Goal: Navigation & Orientation: Find specific page/section

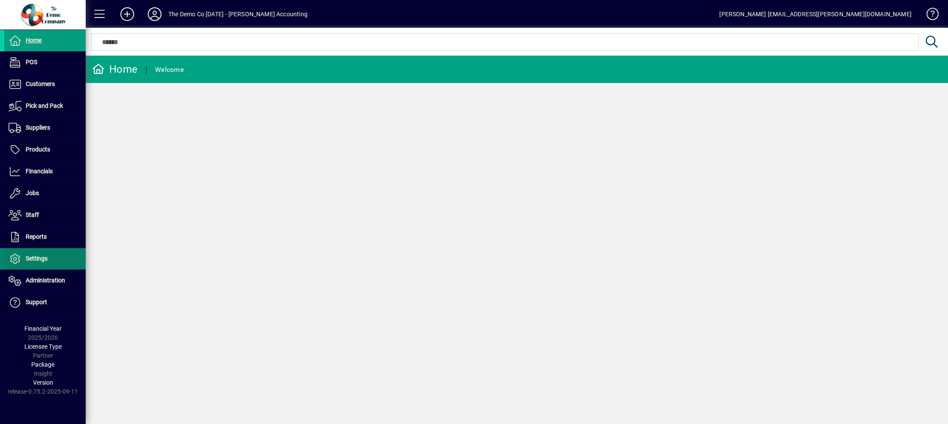
click at [37, 253] on span at bounding box center [44, 259] width 81 height 21
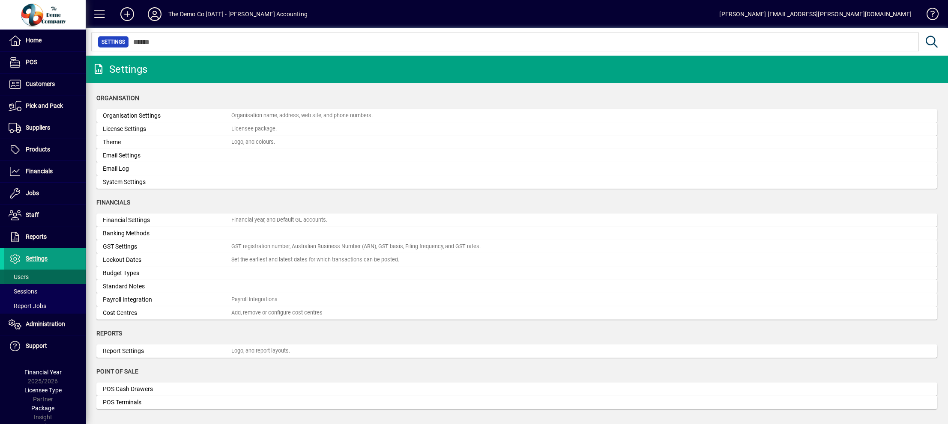
click at [27, 272] on span at bounding box center [44, 277] width 81 height 21
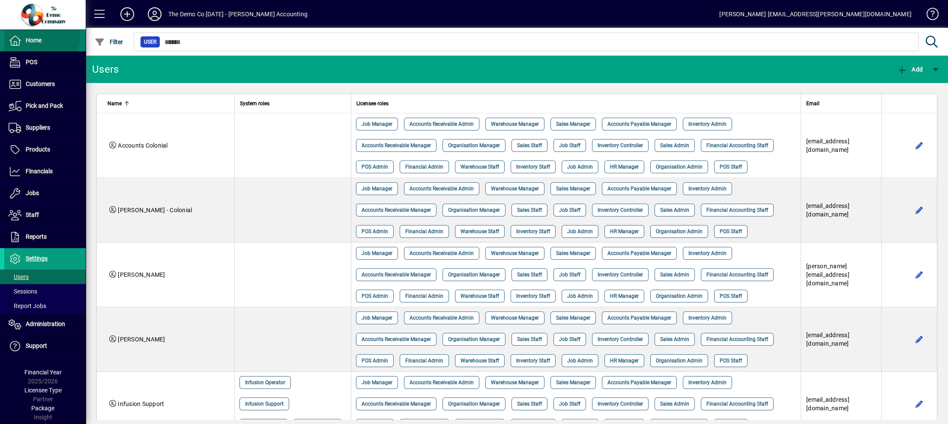
click at [41, 37] on span "Home" at bounding box center [34, 40] width 16 height 7
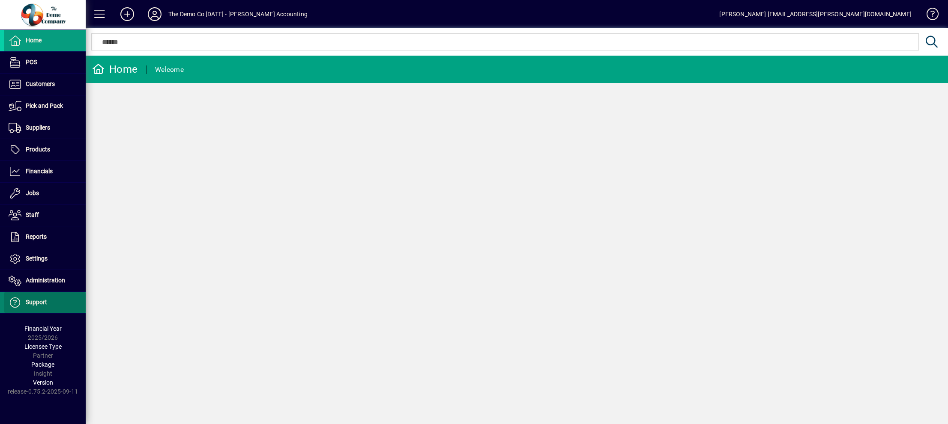
click at [41, 298] on span at bounding box center [44, 302] width 81 height 21
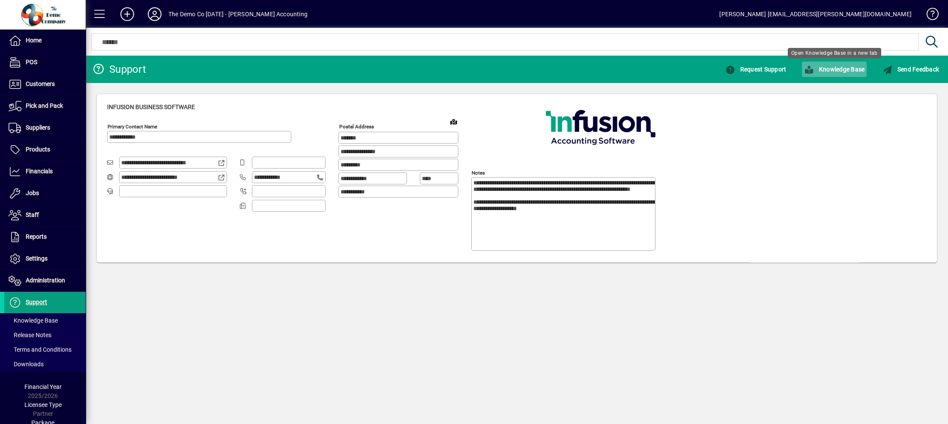
click at [836, 69] on span "Knowledge Base" at bounding box center [834, 69] width 60 height 7
click at [153, 14] on icon at bounding box center [154, 14] width 17 height 14
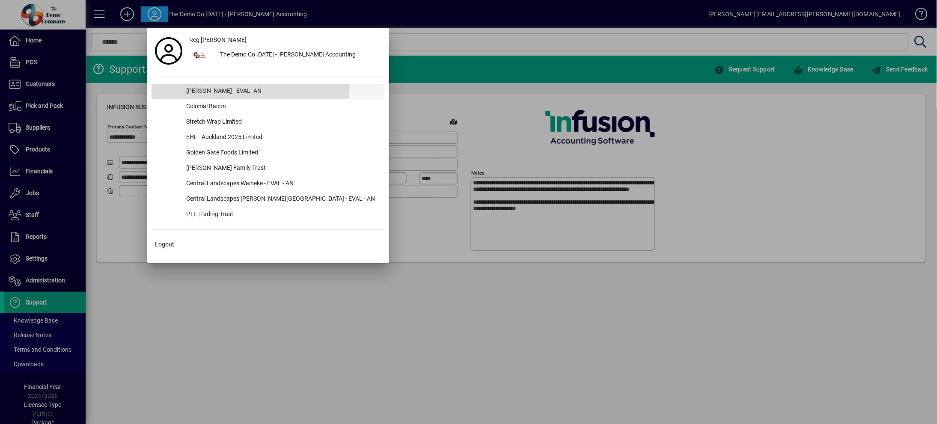
click at [234, 85] on div "[PERSON_NAME] - EVAL -AN" at bounding box center [282, 91] width 206 height 15
